Goal: Task Accomplishment & Management: Manage account settings

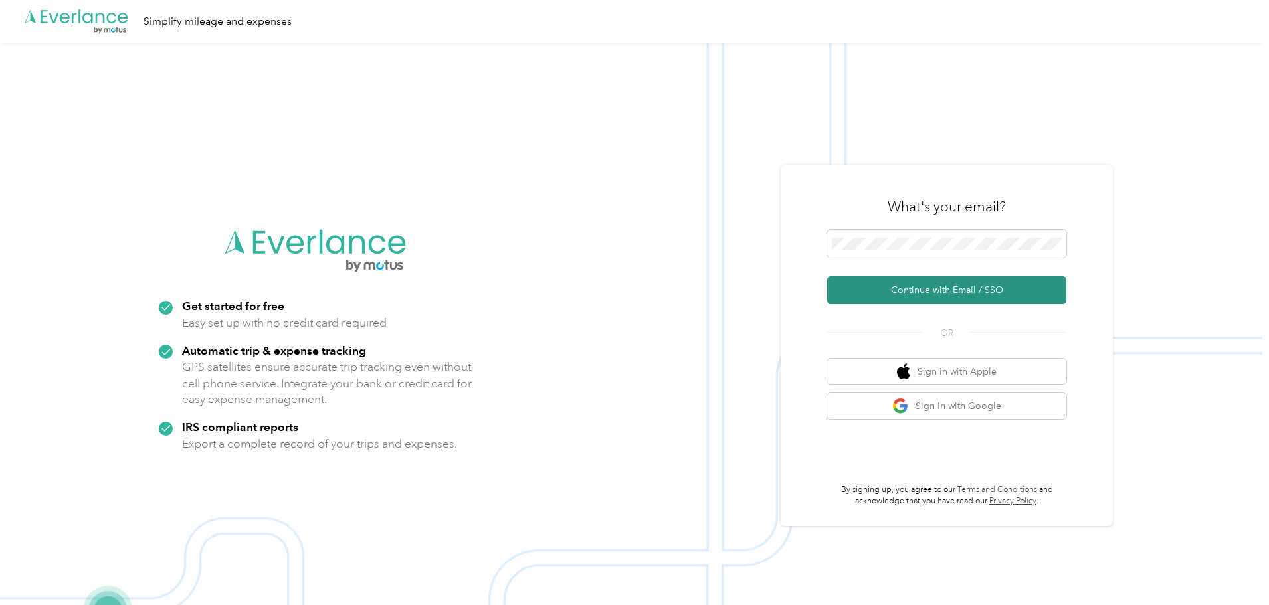
click at [900, 284] on button "Continue with Email / SSO" at bounding box center [946, 290] width 239 height 28
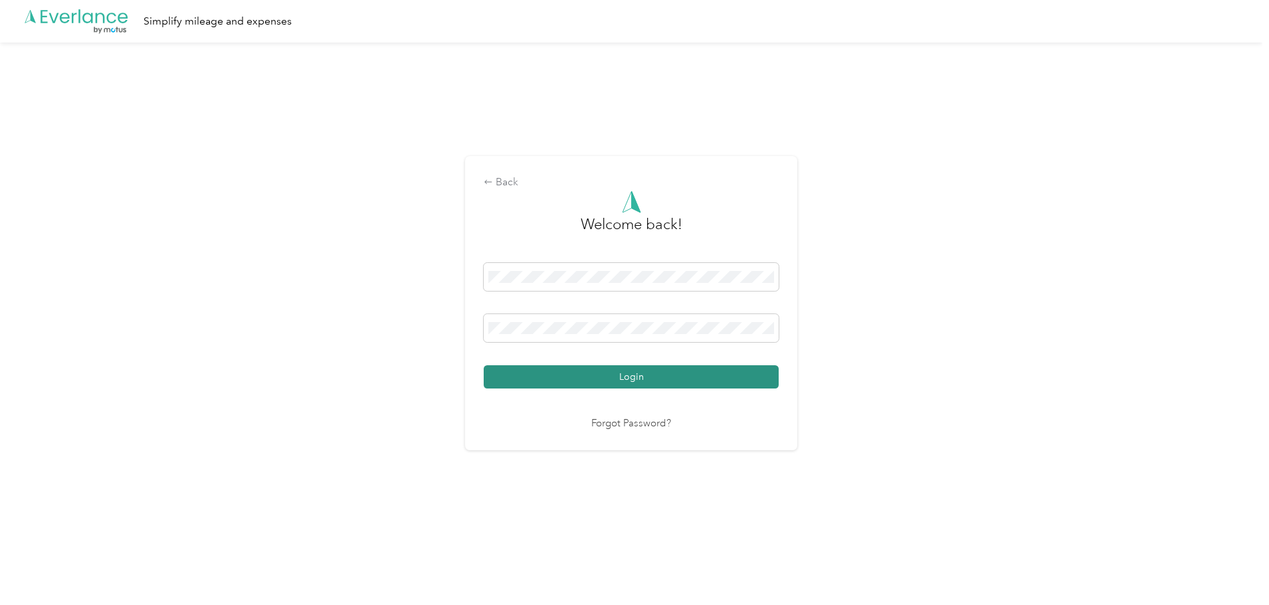
click at [619, 383] on button "Login" at bounding box center [631, 376] width 295 height 23
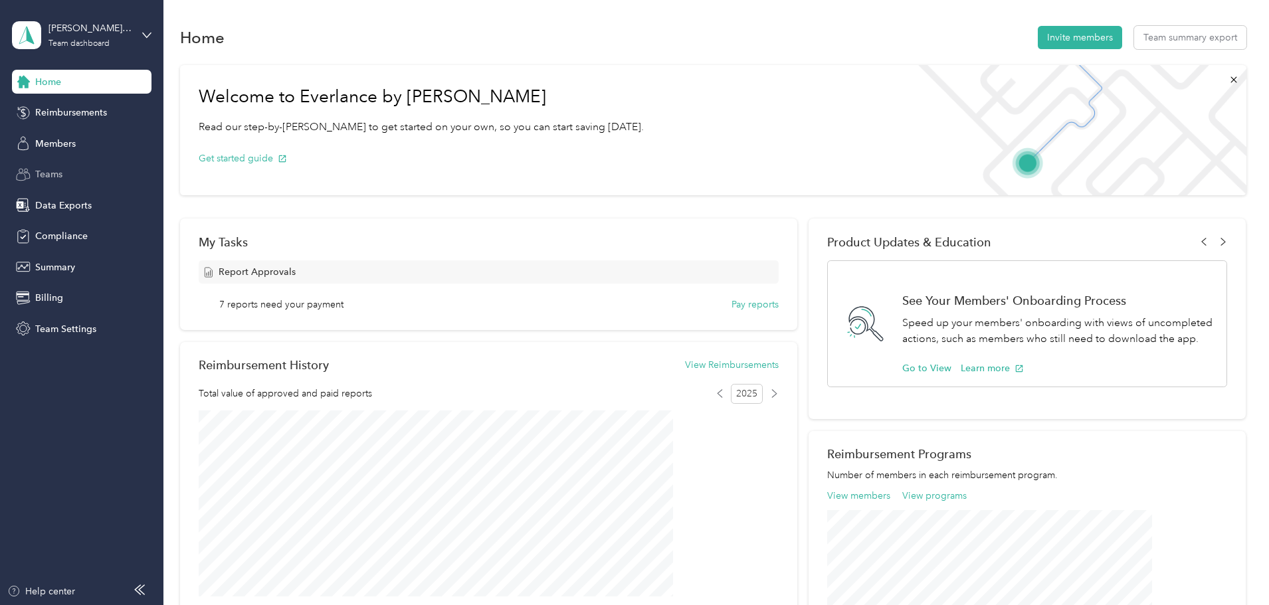
click at [64, 166] on div "Teams" at bounding box center [81, 175] width 139 height 24
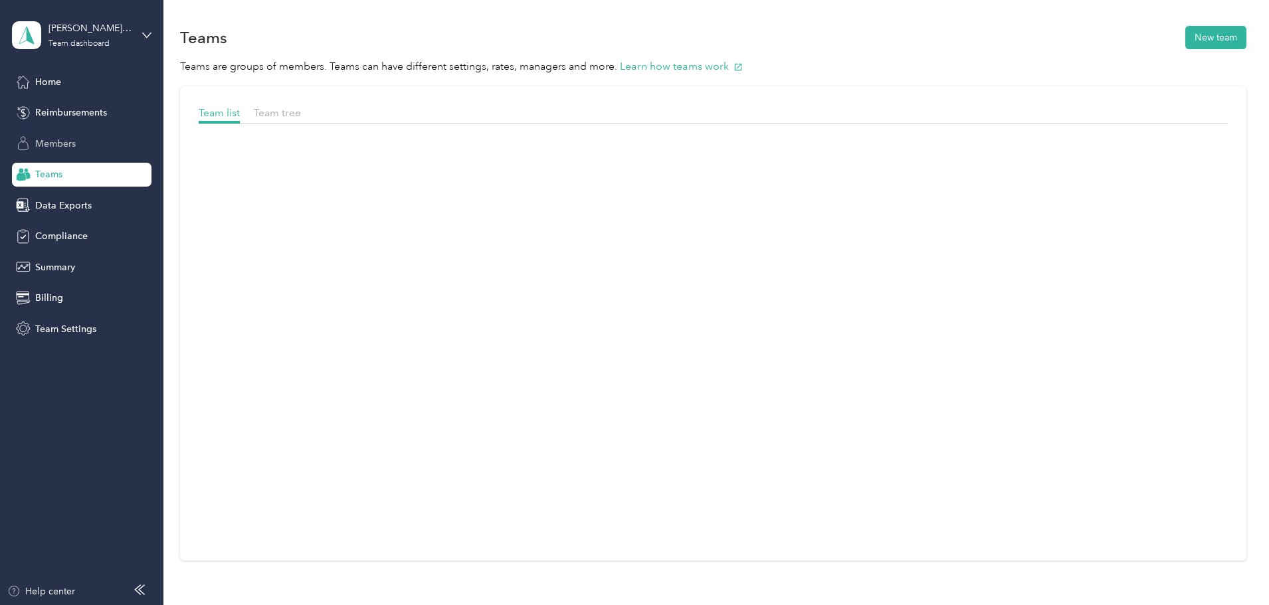
click at [72, 147] on span "Members" at bounding box center [55, 144] width 41 height 14
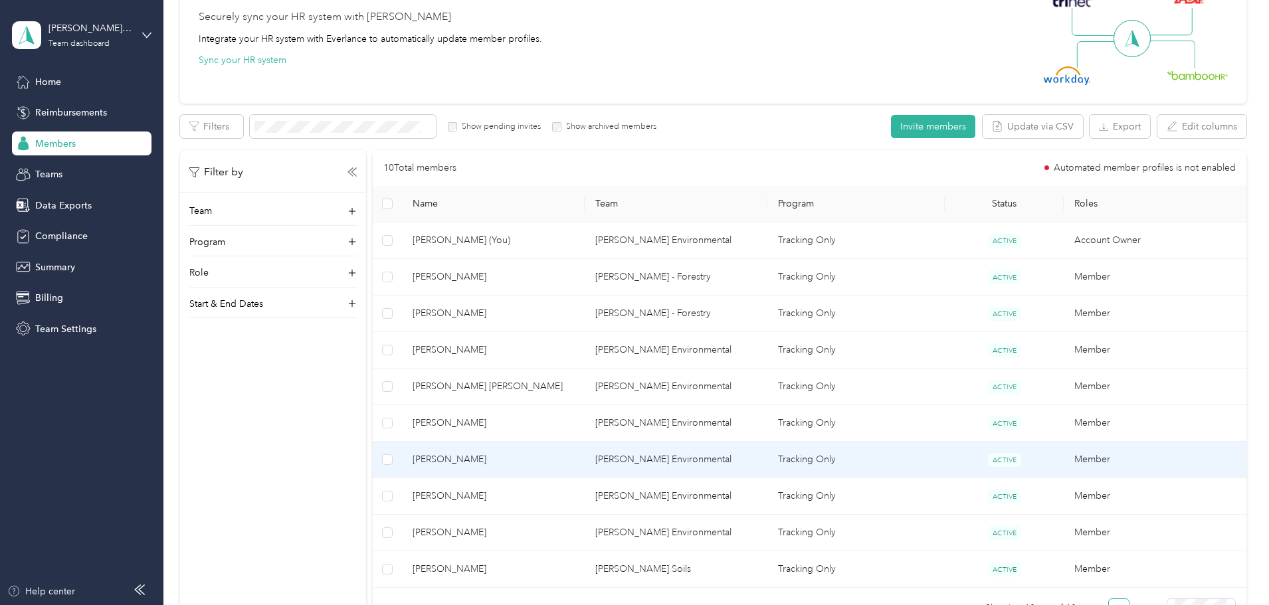
scroll to position [199, 0]
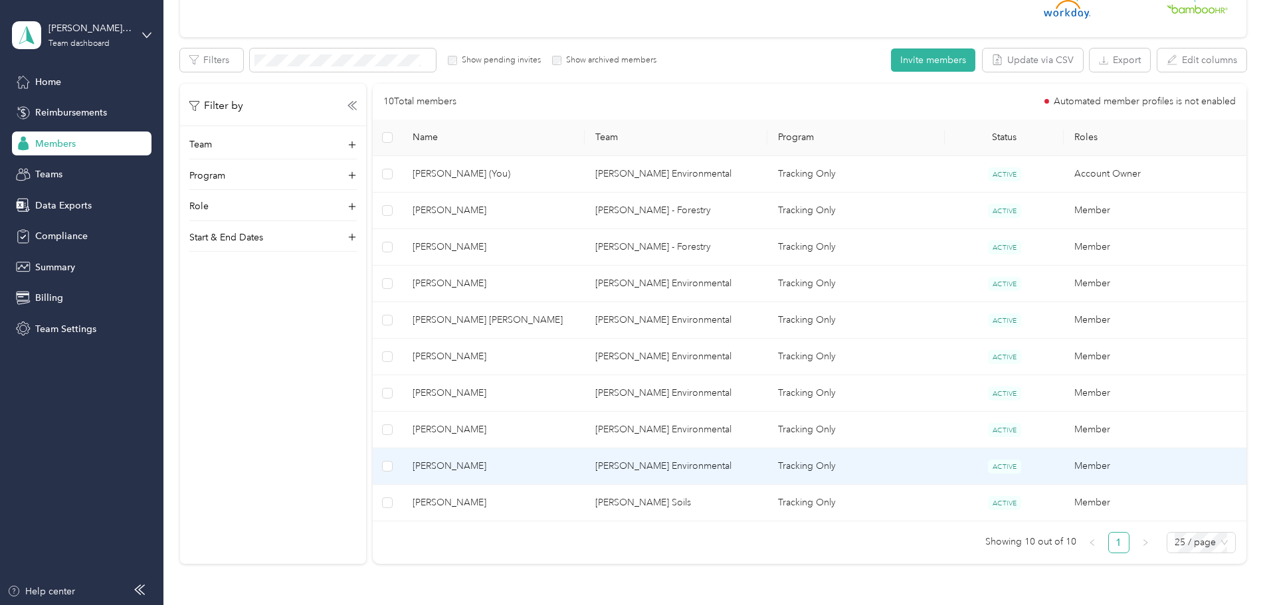
click at [525, 464] on span "[PERSON_NAME]" at bounding box center [492, 466] width 161 height 15
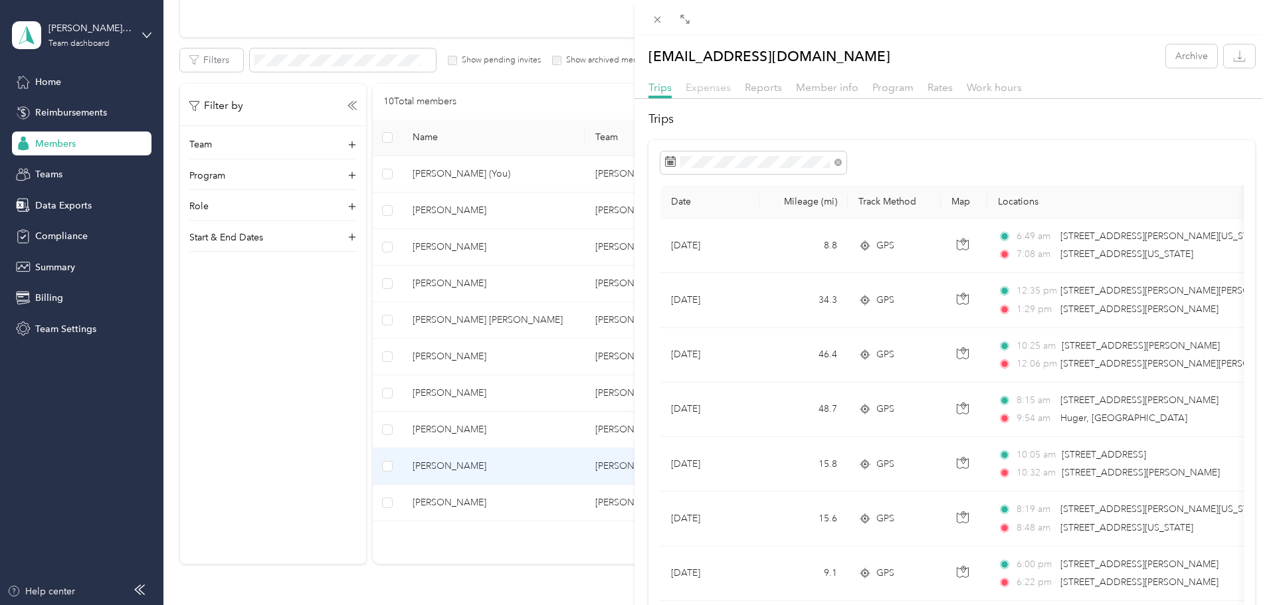
click at [704, 84] on span "Expenses" at bounding box center [707, 87] width 45 height 13
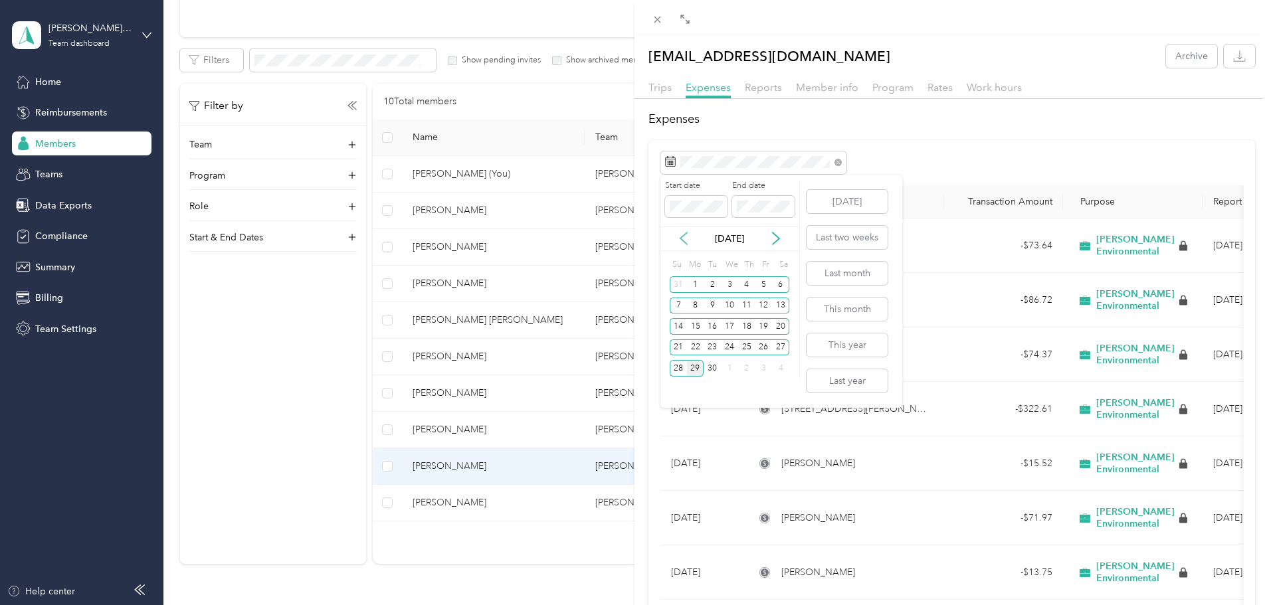
click at [689, 237] on icon at bounding box center [683, 238] width 13 height 13
click at [683, 238] on icon at bounding box center [683, 238] width 13 height 13
click at [742, 367] on div "31" at bounding box center [746, 368] width 17 height 17
click at [708, 369] on div "29" at bounding box center [711, 368] width 17 height 17
click at [754, 366] on div "31" at bounding box center [746, 368] width 17 height 17
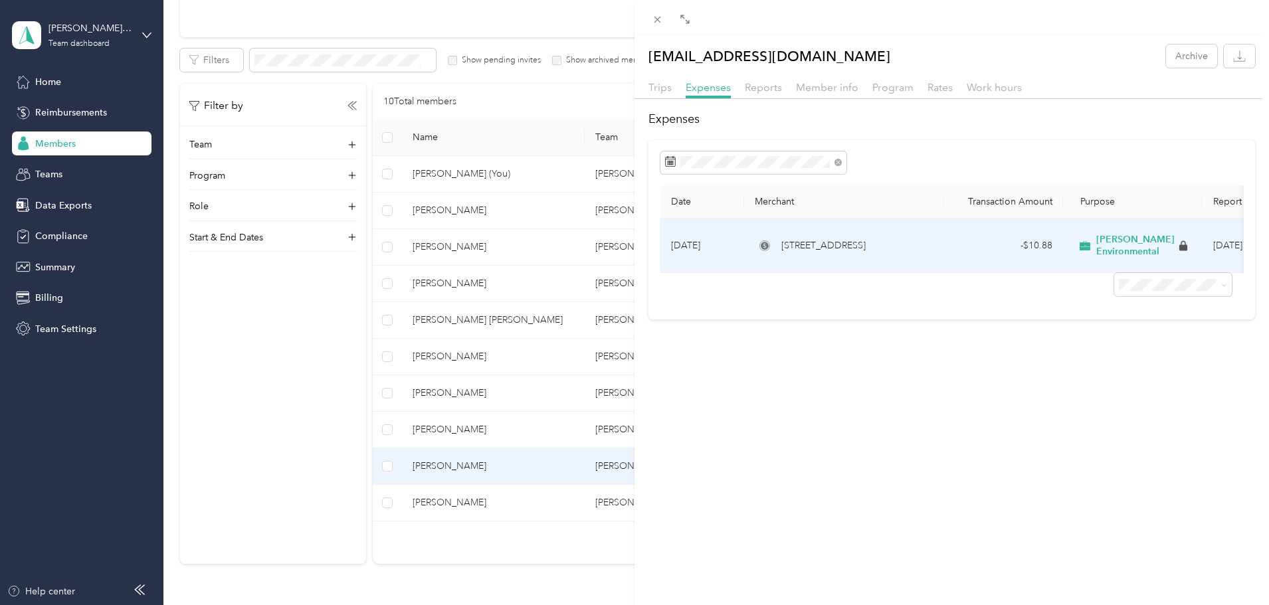
click at [1025, 256] on td "- $10.88" at bounding box center [1003, 246] width 120 height 54
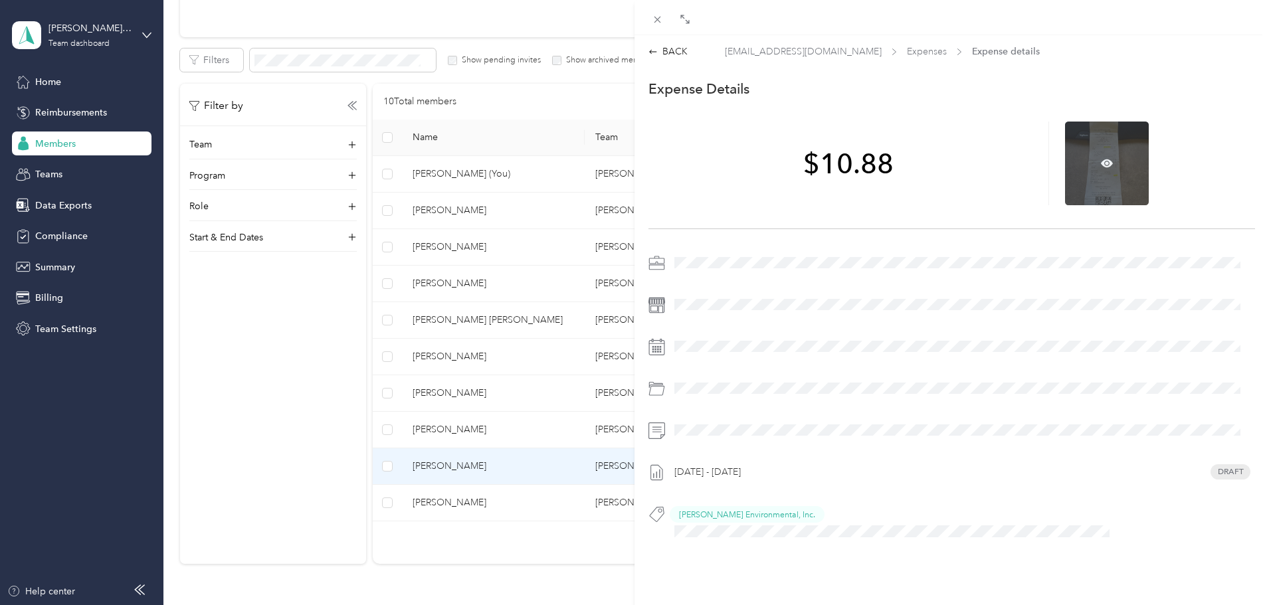
drag, startPoint x: 1086, startPoint y: 167, endPoint x: 1094, endPoint y: 142, distance: 26.5
click at [1094, 142] on div at bounding box center [1107, 164] width 84 height 84
click at [1101, 161] on icon at bounding box center [1107, 163] width 12 height 8
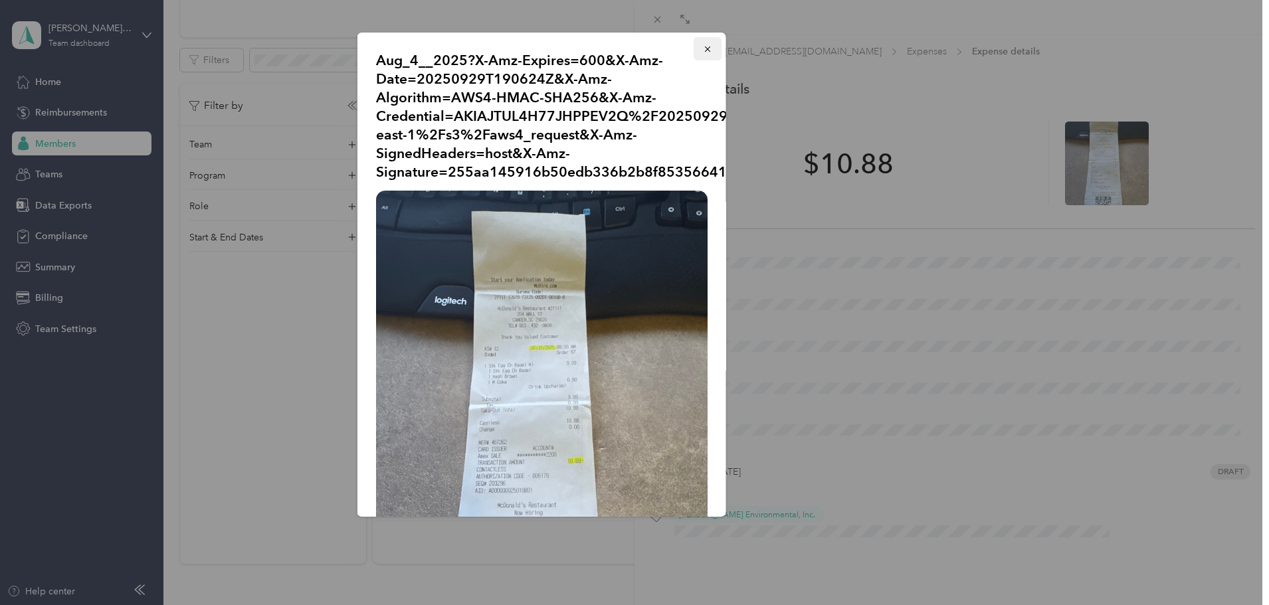
click at [703, 46] on icon "button" at bounding box center [707, 48] width 9 height 9
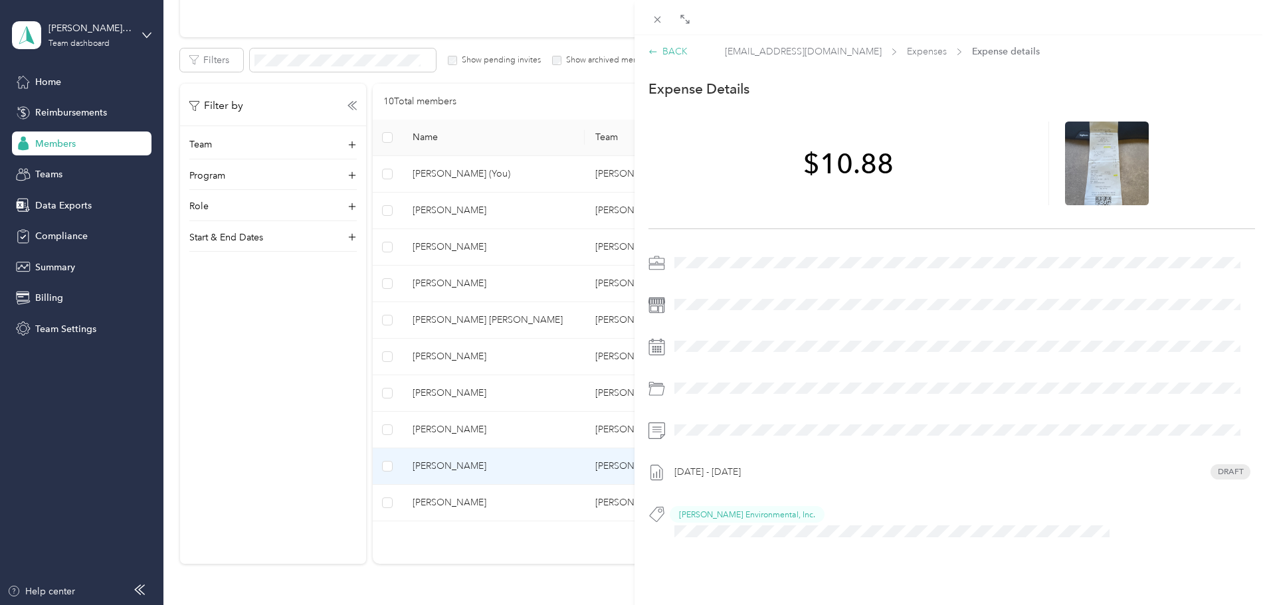
click at [649, 45] on div "BACK" at bounding box center [667, 51] width 39 height 14
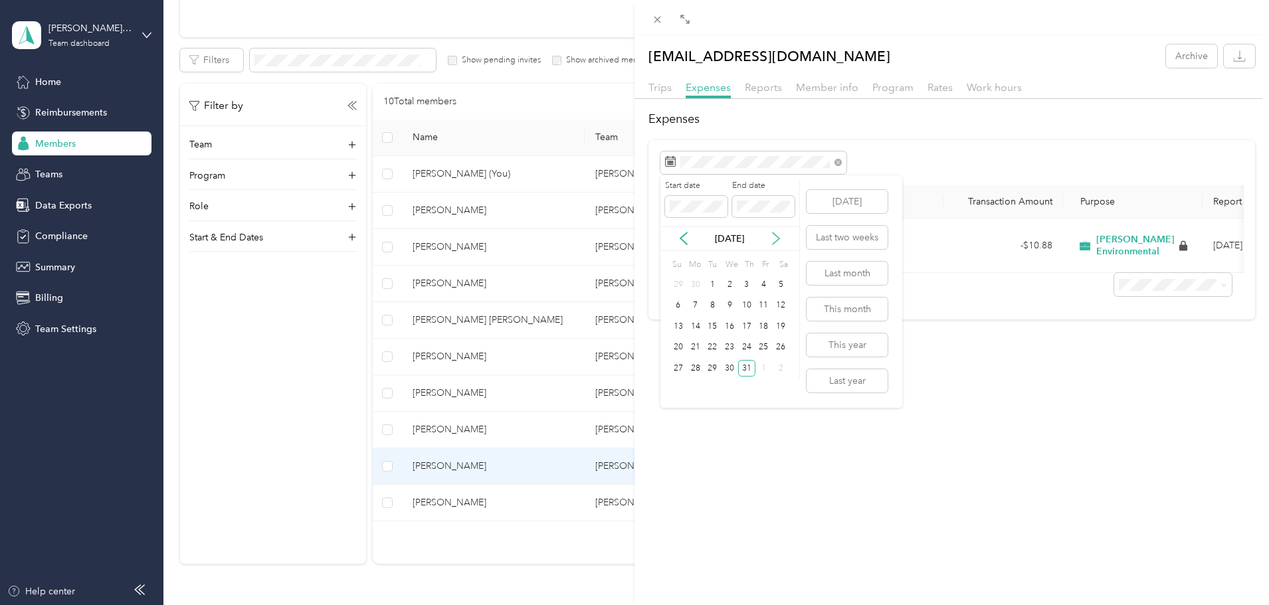
click at [776, 237] on icon at bounding box center [775, 238] width 7 height 12
click at [760, 287] on div "1" at bounding box center [763, 284] width 17 height 17
click at [769, 284] on div "1" at bounding box center [763, 284] width 17 height 17
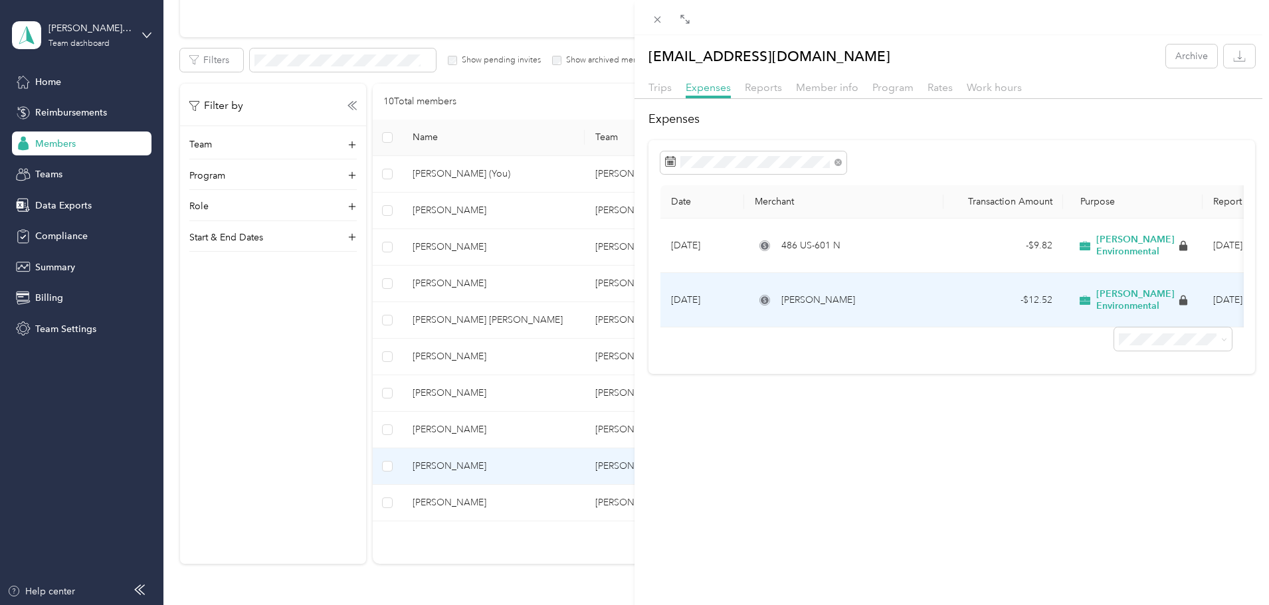
click at [983, 292] on td "- $12.52" at bounding box center [1003, 300] width 120 height 54
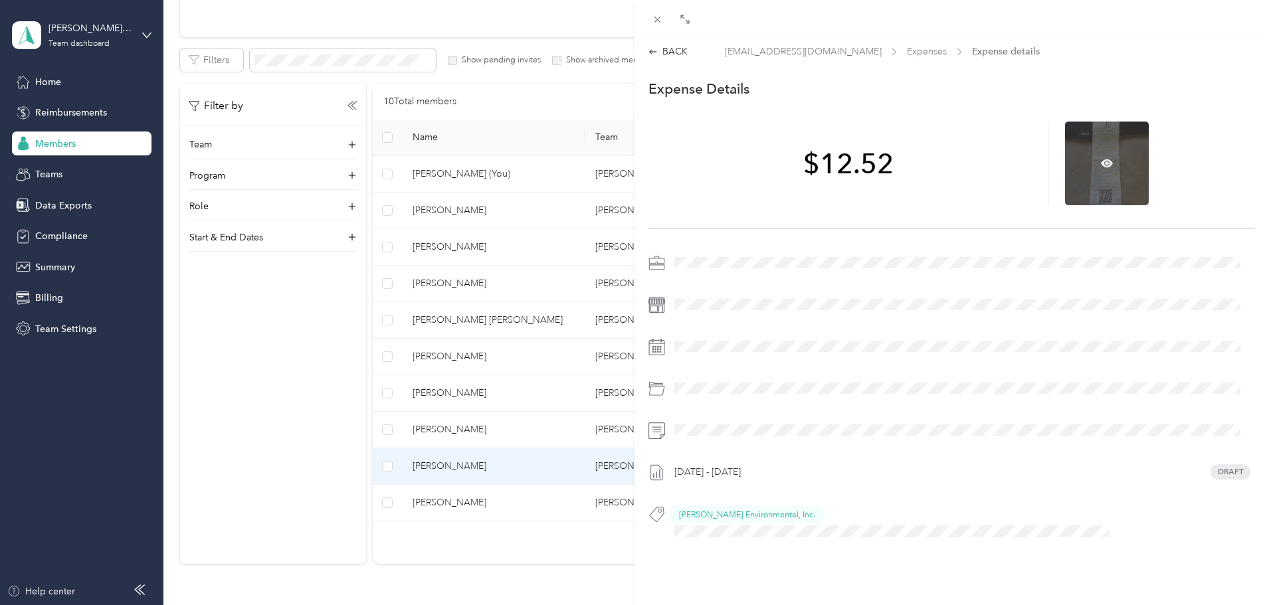
click at [1105, 177] on div at bounding box center [1107, 164] width 84 height 84
click at [1101, 165] on icon at bounding box center [1107, 163] width 12 height 12
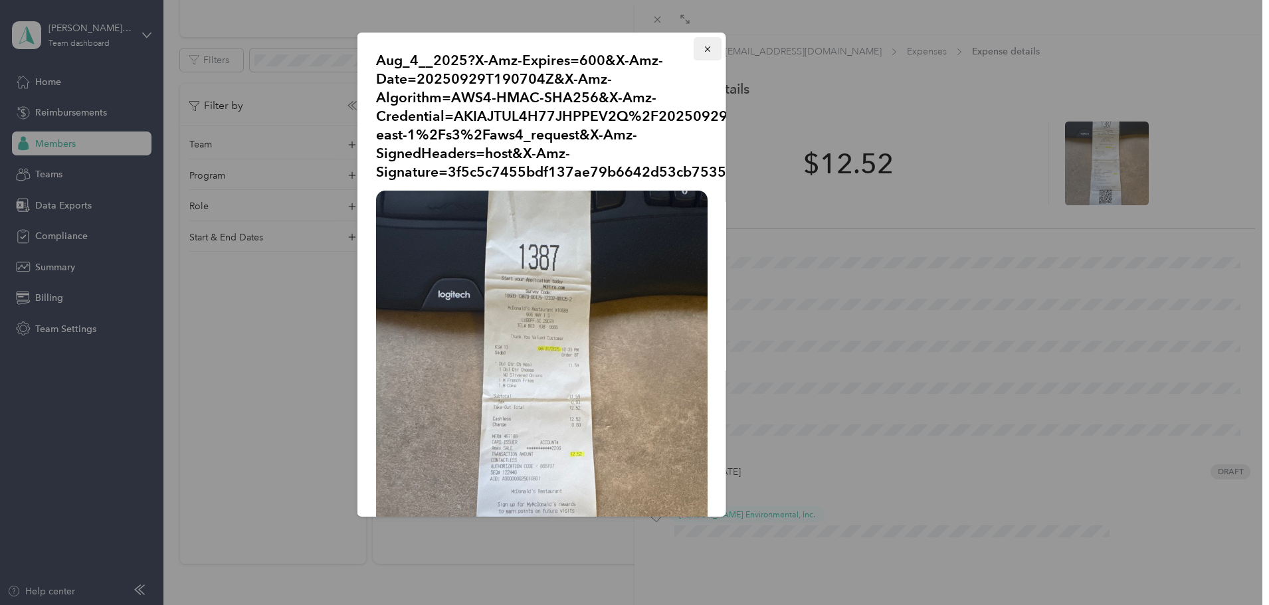
click at [703, 46] on icon "button" at bounding box center [707, 48] width 9 height 9
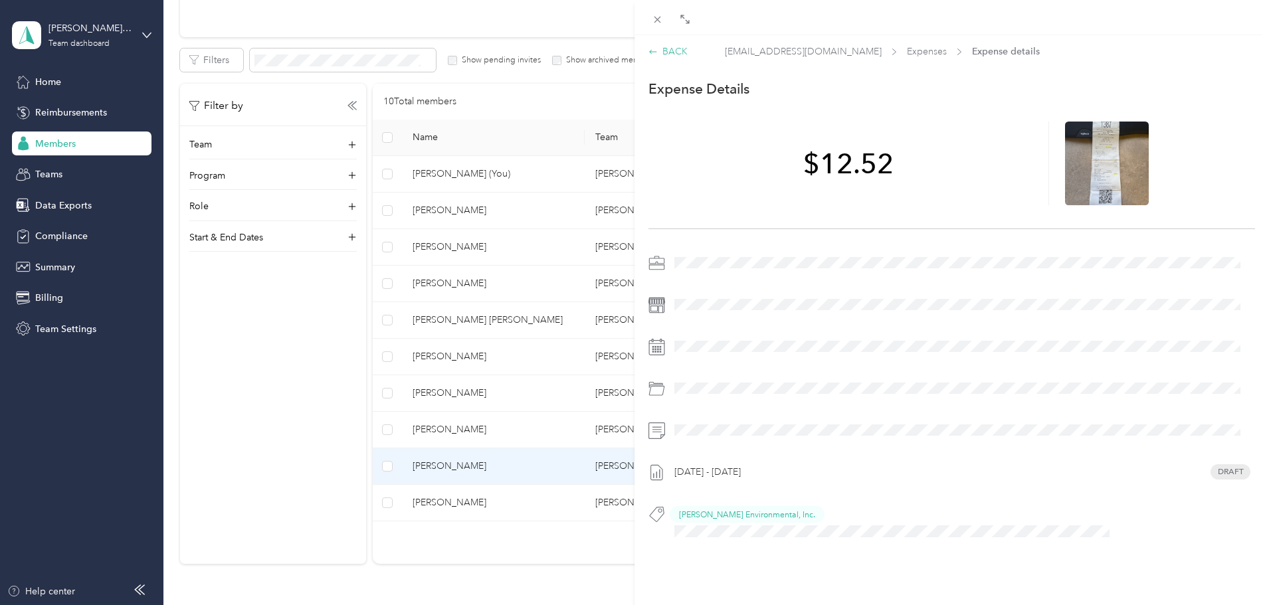
click at [648, 52] on icon at bounding box center [652, 51] width 9 height 9
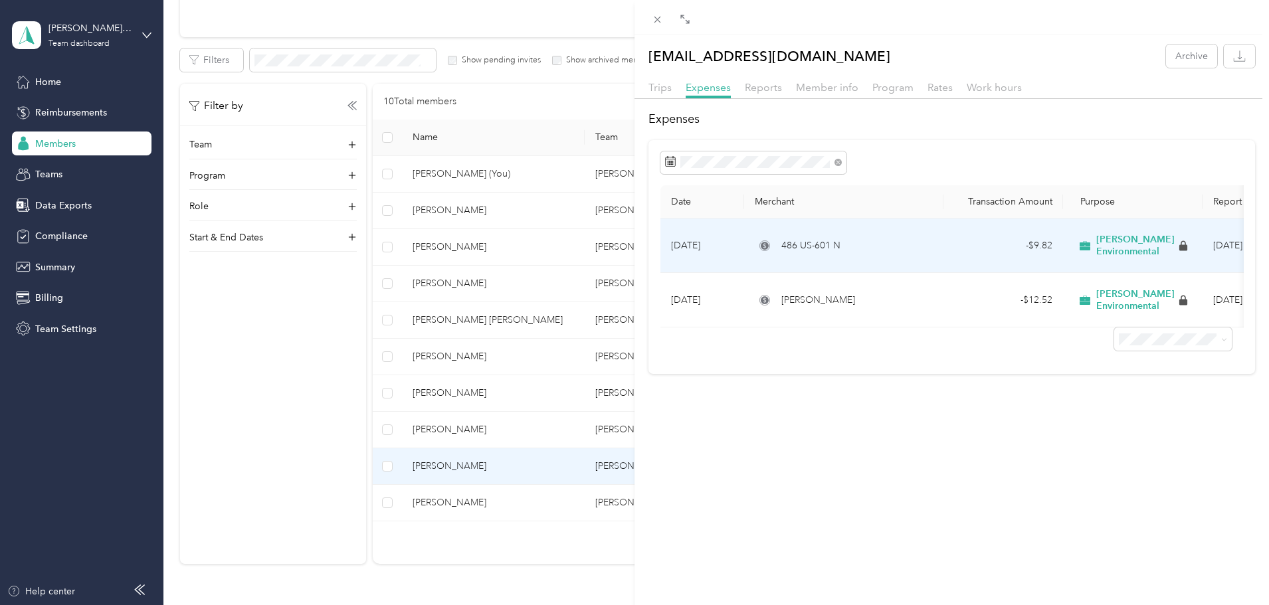
click at [844, 246] on div "486 US-601 N" at bounding box center [843, 245] width 178 height 15
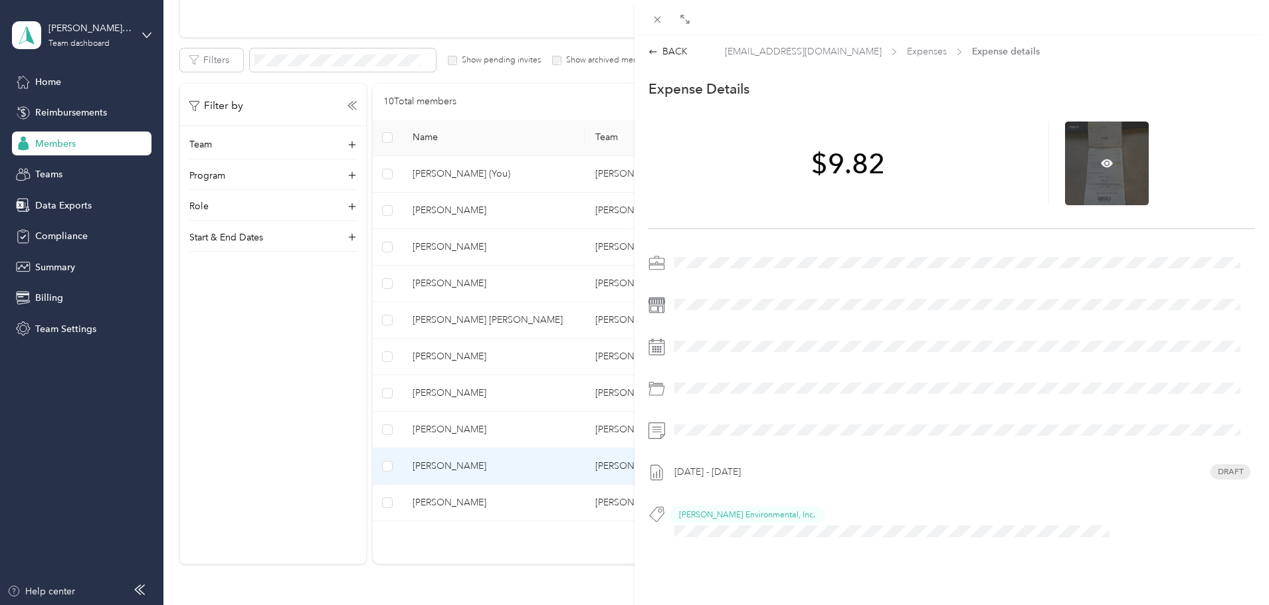
click at [1093, 163] on div at bounding box center [1107, 164] width 84 height 84
click at [1105, 160] on icon at bounding box center [1107, 163] width 12 height 12
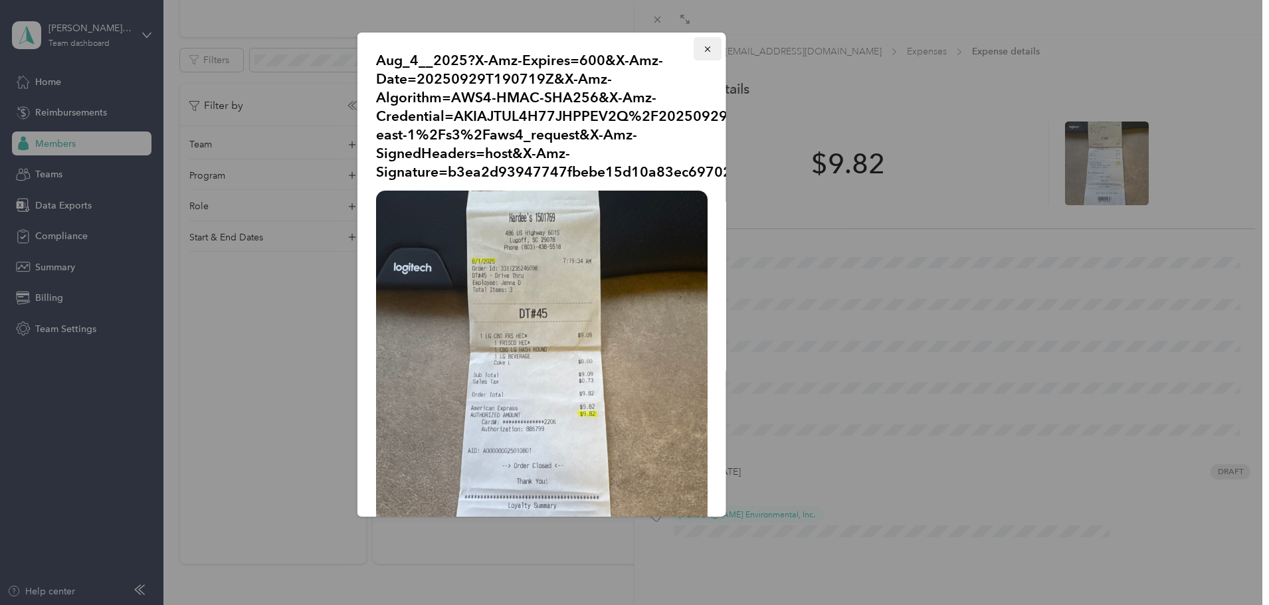
click at [703, 48] on button "button" at bounding box center [707, 48] width 28 height 23
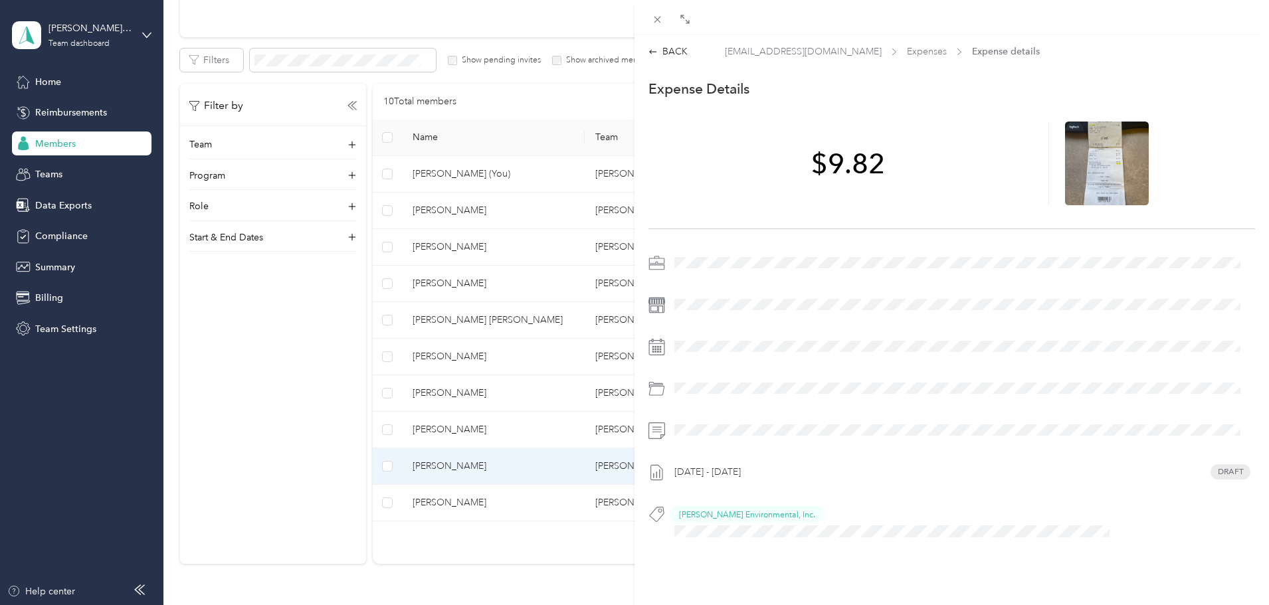
click at [102, 35] on div "BACK [EMAIL_ADDRESS][DOMAIN_NAME] Expenses Expense details This expense cannot …" at bounding box center [634, 302] width 1269 height 605
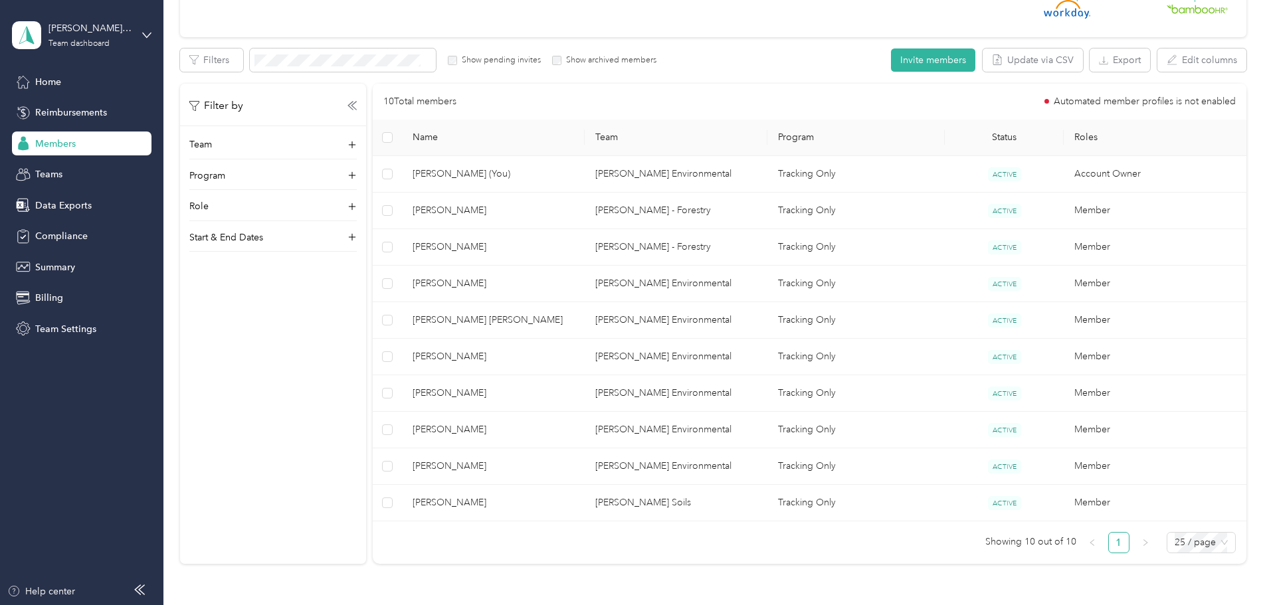
click at [110, 36] on div "[PERSON_NAME] Environmental Team dashboard" at bounding box center [89, 34] width 83 height 27
click at [80, 133] on div "Personal dashboard" at bounding box center [66, 139] width 84 height 14
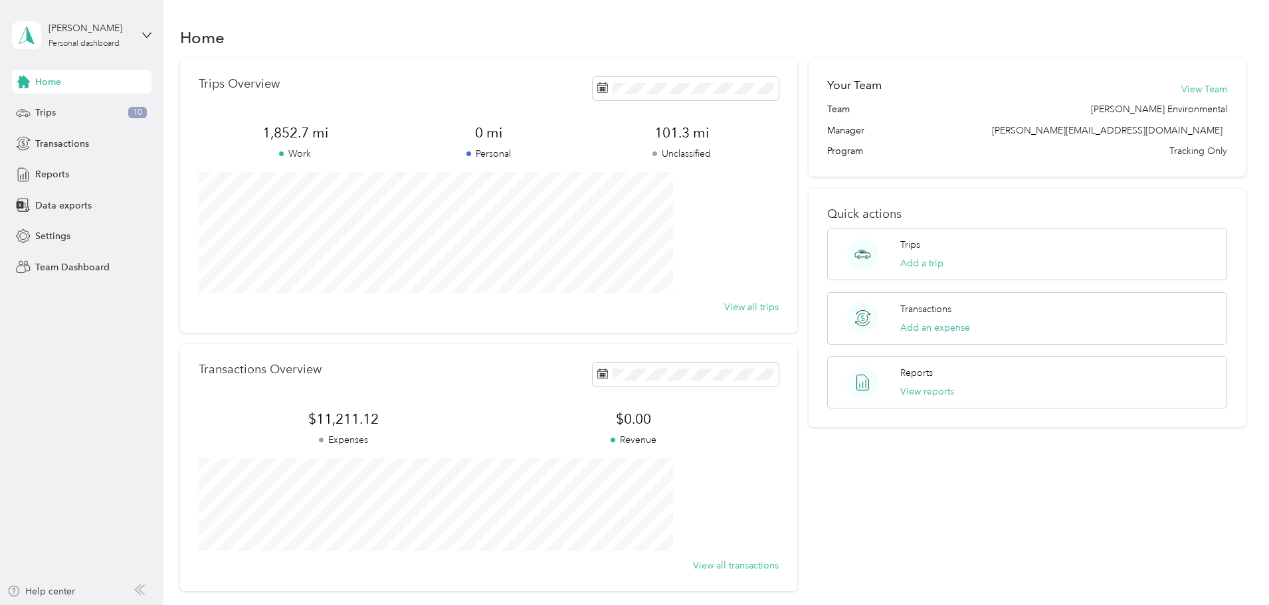
click at [106, 99] on div "Home Trips 10 Transactions Reports Data exports Settings Team Dashboard" at bounding box center [81, 174] width 139 height 209
click at [104, 110] on div "Trips 10" at bounding box center [81, 113] width 139 height 24
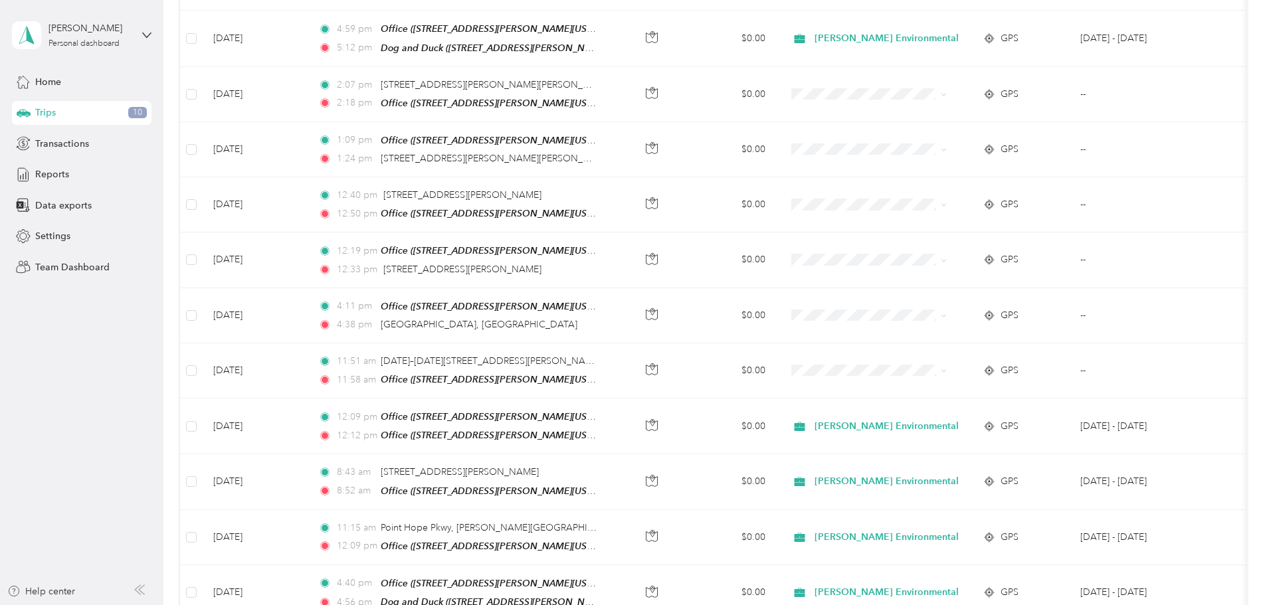
scroll to position [399, 0]
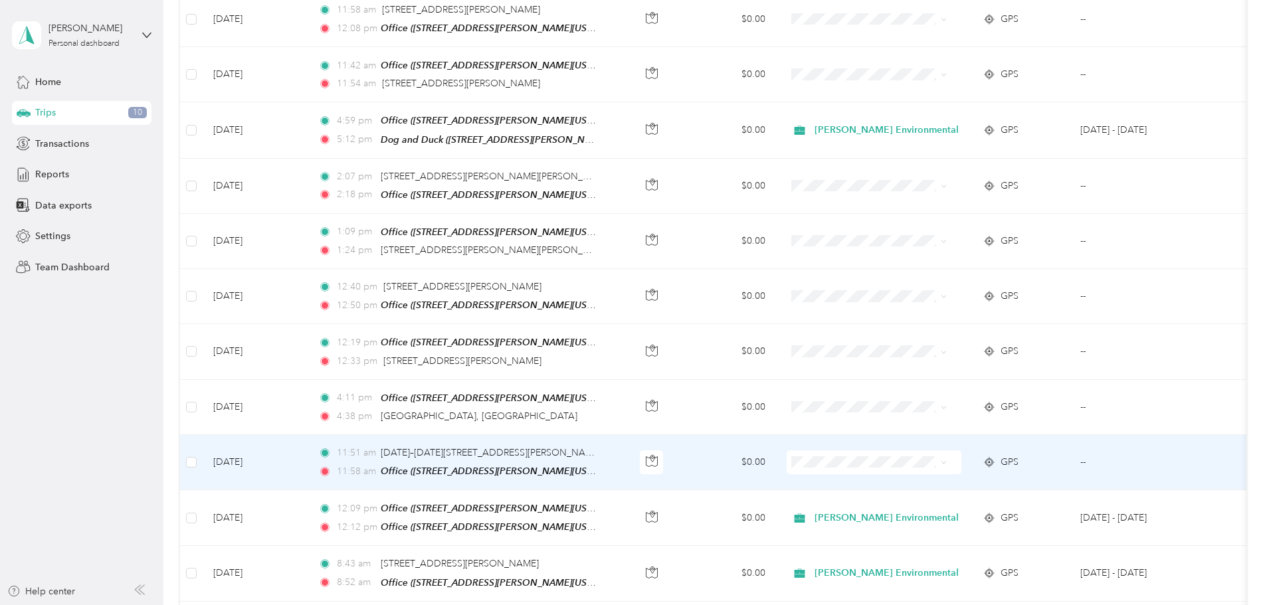
click at [935, 480] on li "[PERSON_NAME] Environmental" at bounding box center [938, 471] width 187 height 23
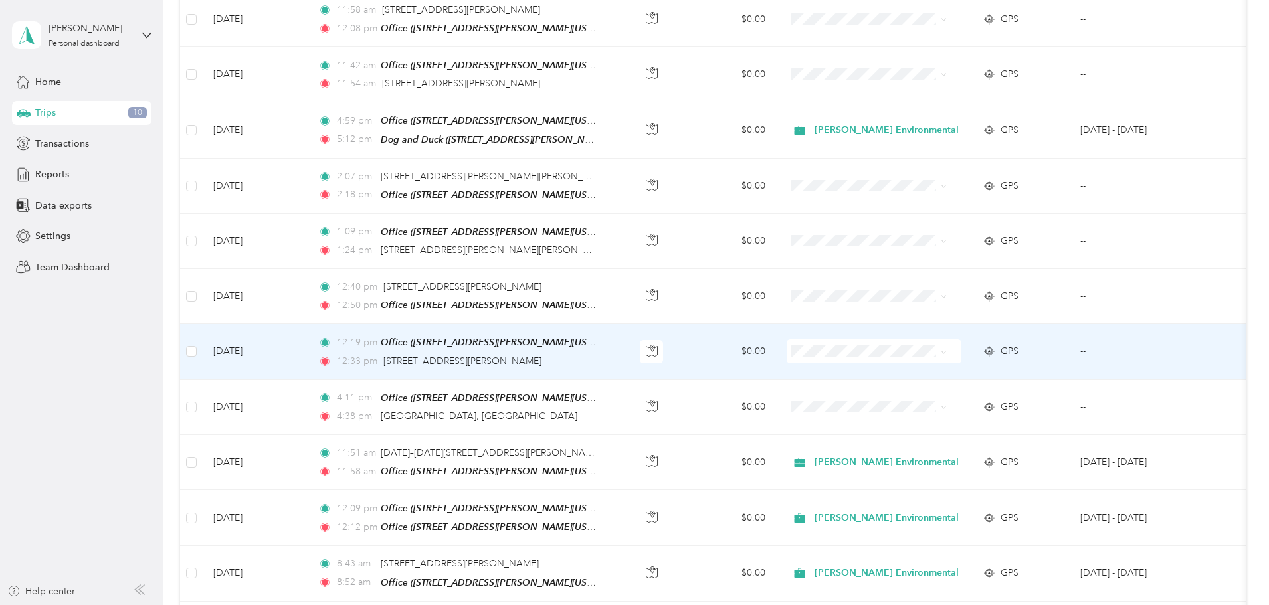
click at [894, 371] on span "[PERSON_NAME] Environmental" at bounding box center [950, 366] width 144 height 14
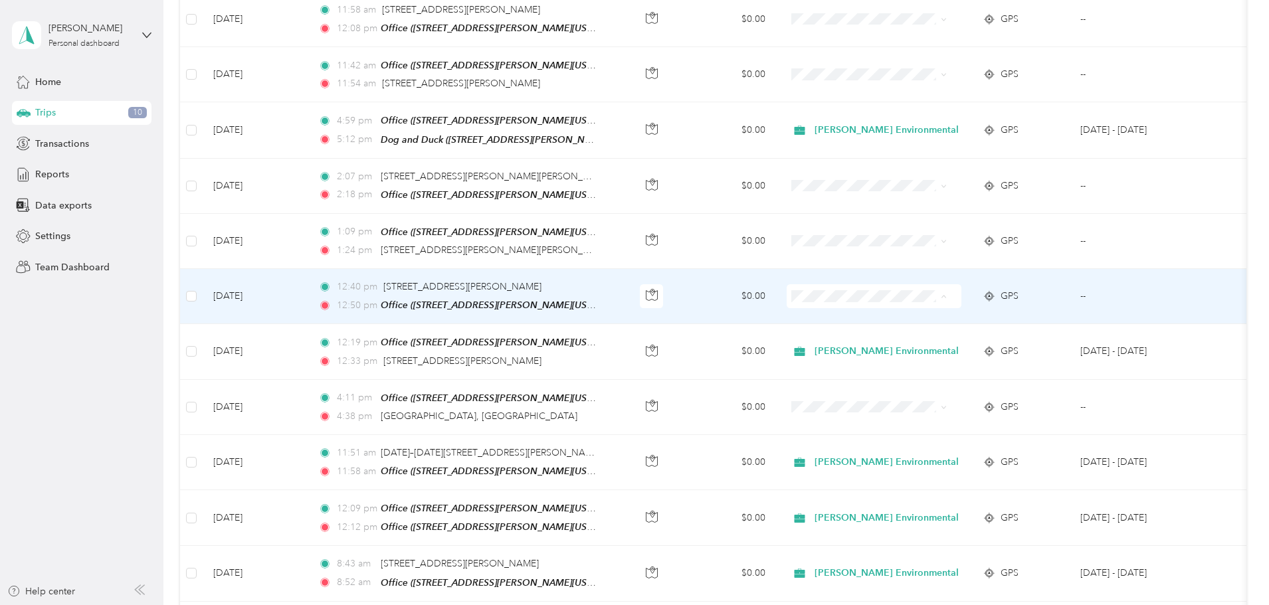
click at [927, 313] on span "[PERSON_NAME] Environmental" at bounding box center [950, 315] width 144 height 14
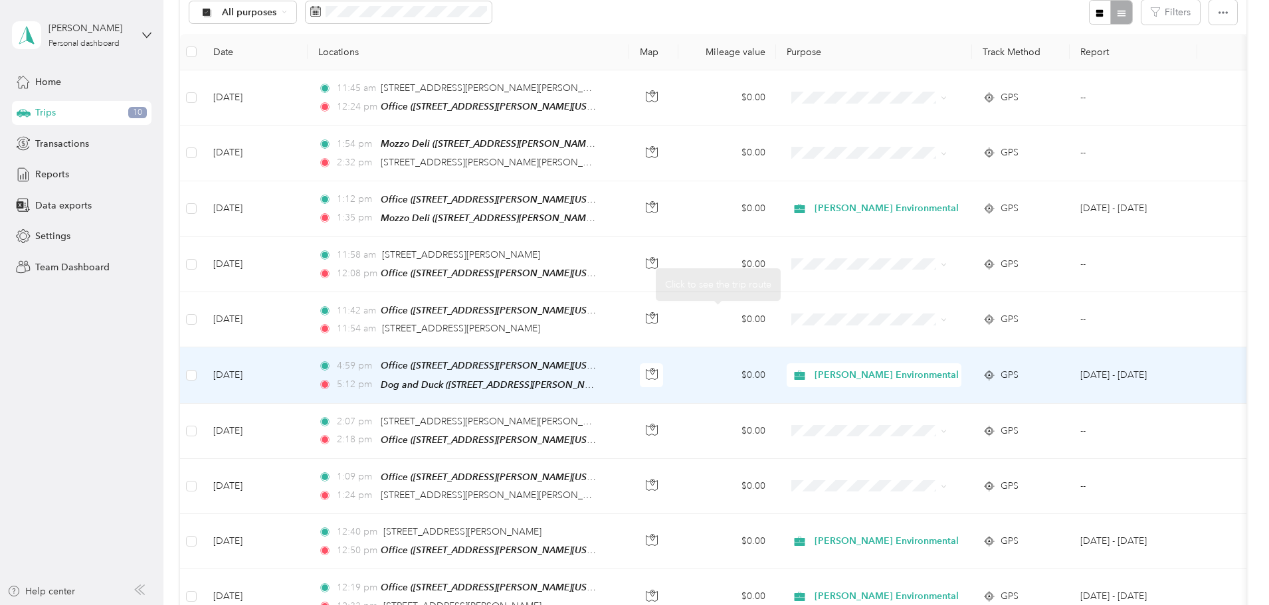
scroll to position [133, 0]
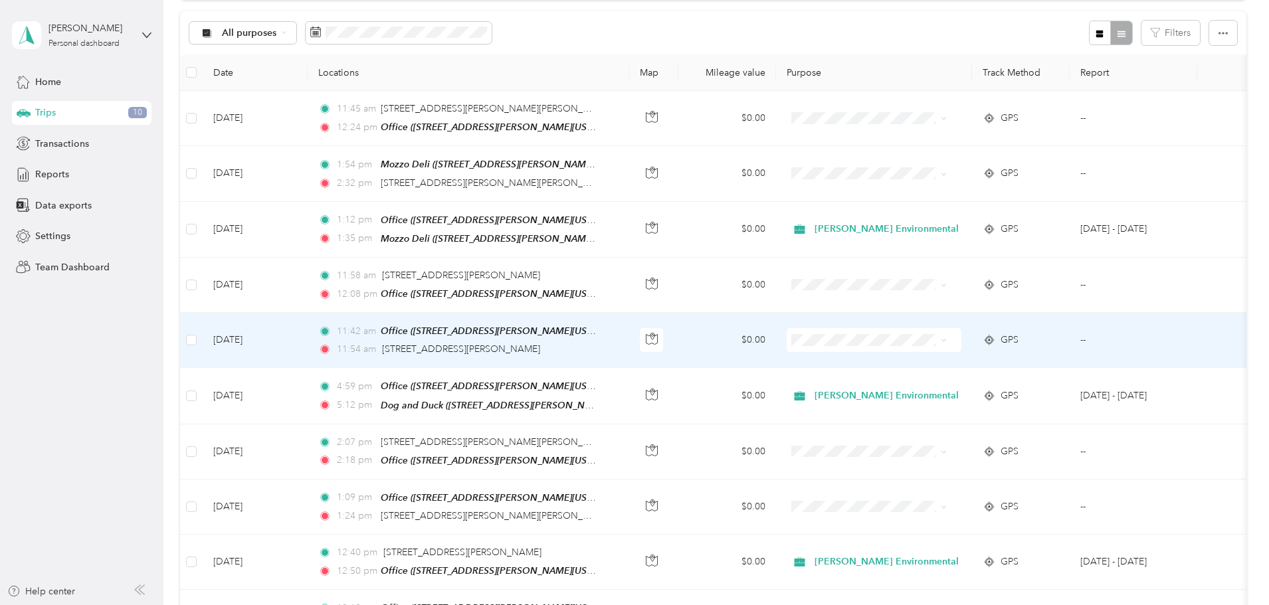
click at [876, 328] on span at bounding box center [873, 340] width 175 height 24
click at [897, 359] on span "[PERSON_NAME] Environmental" at bounding box center [950, 362] width 144 height 14
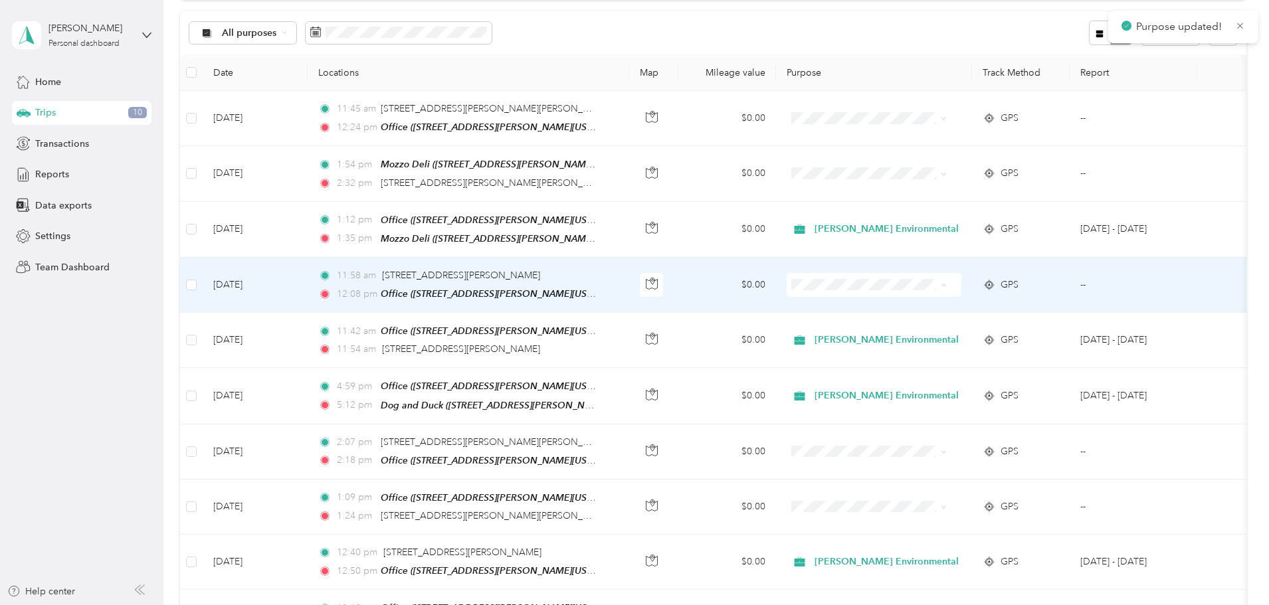
click at [881, 308] on span "[PERSON_NAME] Environmental" at bounding box center [950, 307] width 144 height 14
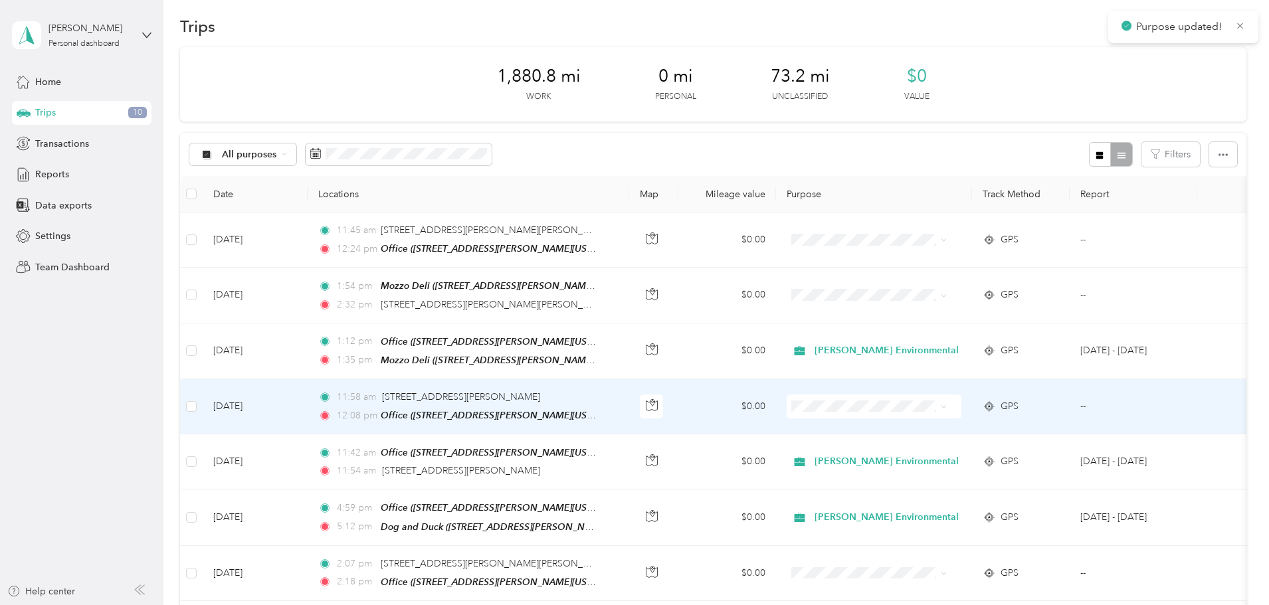
scroll to position [0, 0]
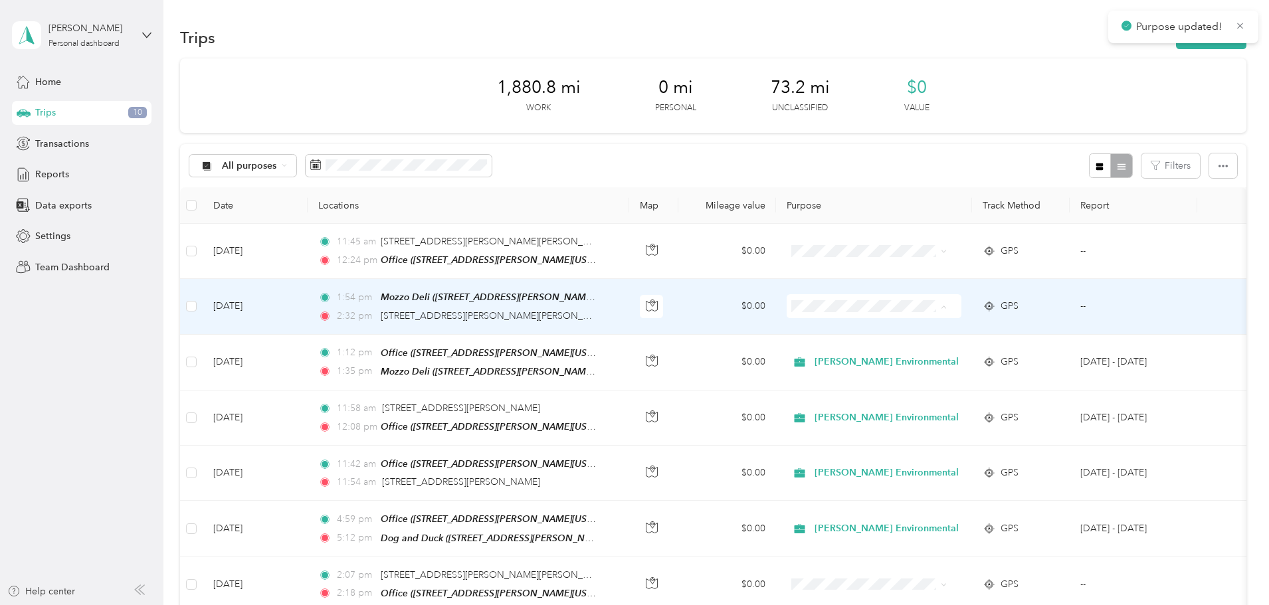
click at [884, 326] on span "[PERSON_NAME] Environmental" at bounding box center [950, 330] width 144 height 14
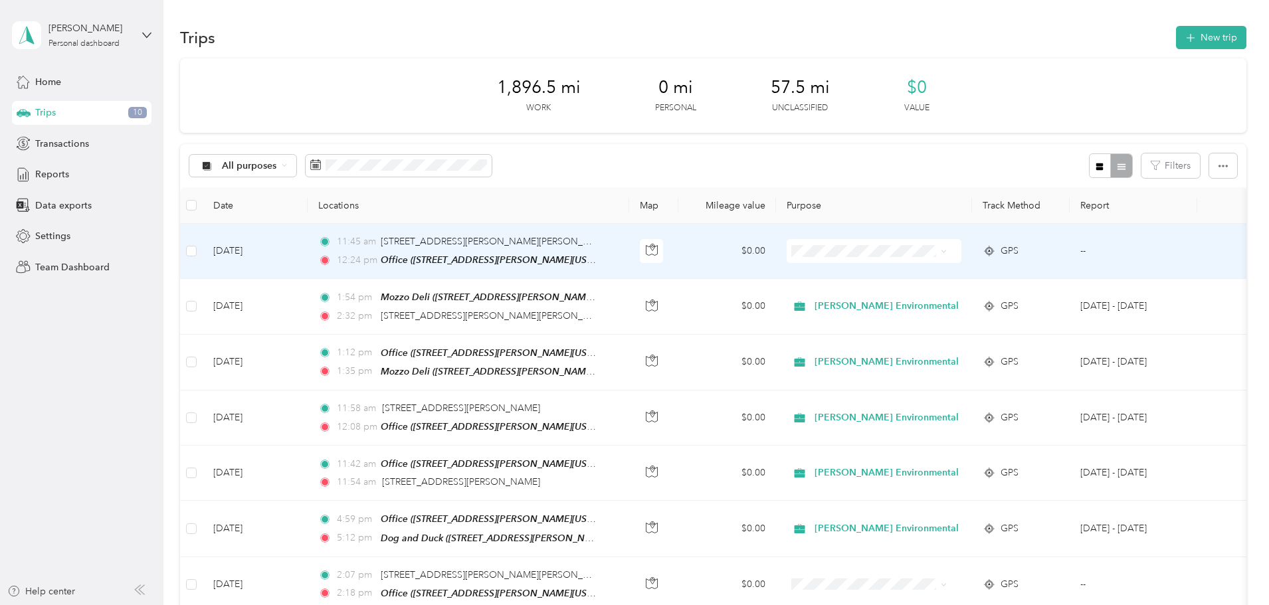
click at [903, 272] on span "[PERSON_NAME] Environmental" at bounding box center [950, 271] width 144 height 14
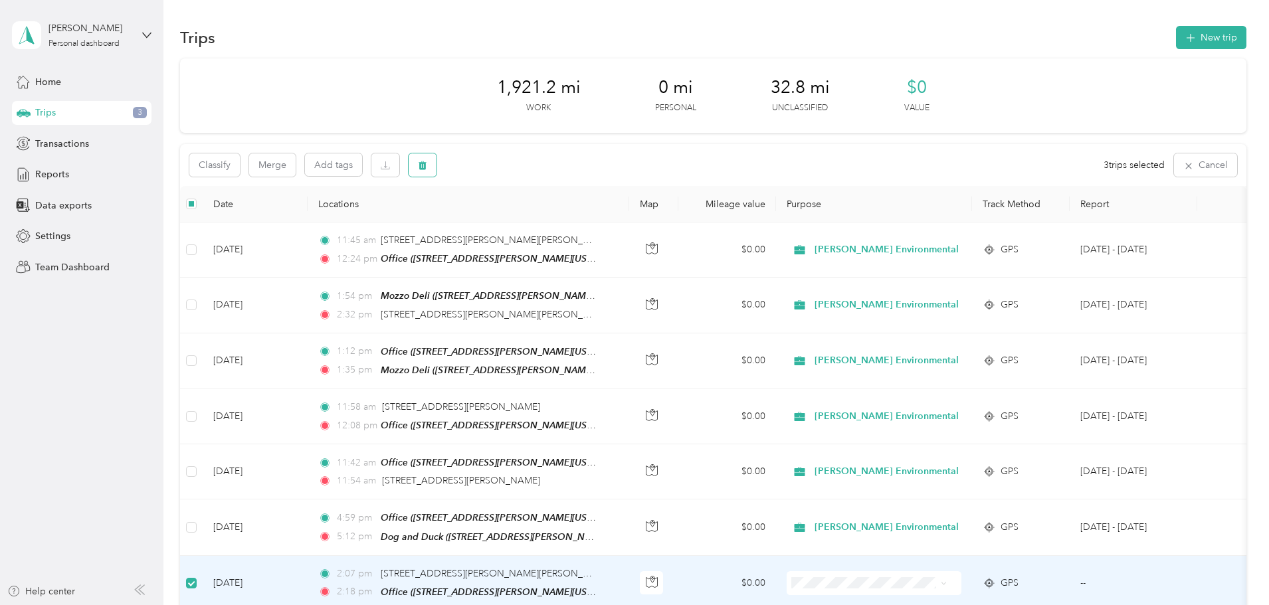
click at [436, 171] on button "button" at bounding box center [422, 164] width 28 height 23
click at [600, 223] on button "Yes" at bounding box center [610, 220] width 26 height 21
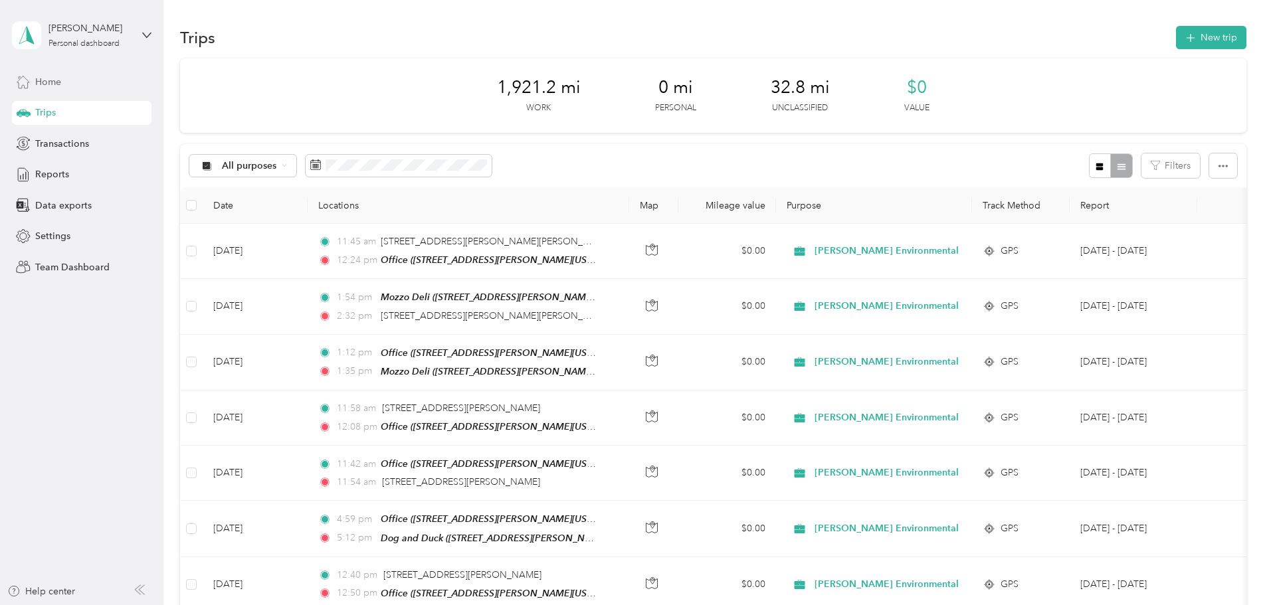
click at [55, 86] on span "Home" at bounding box center [48, 82] width 26 height 14
